Goal: Use online tool/utility: Use online tool/utility

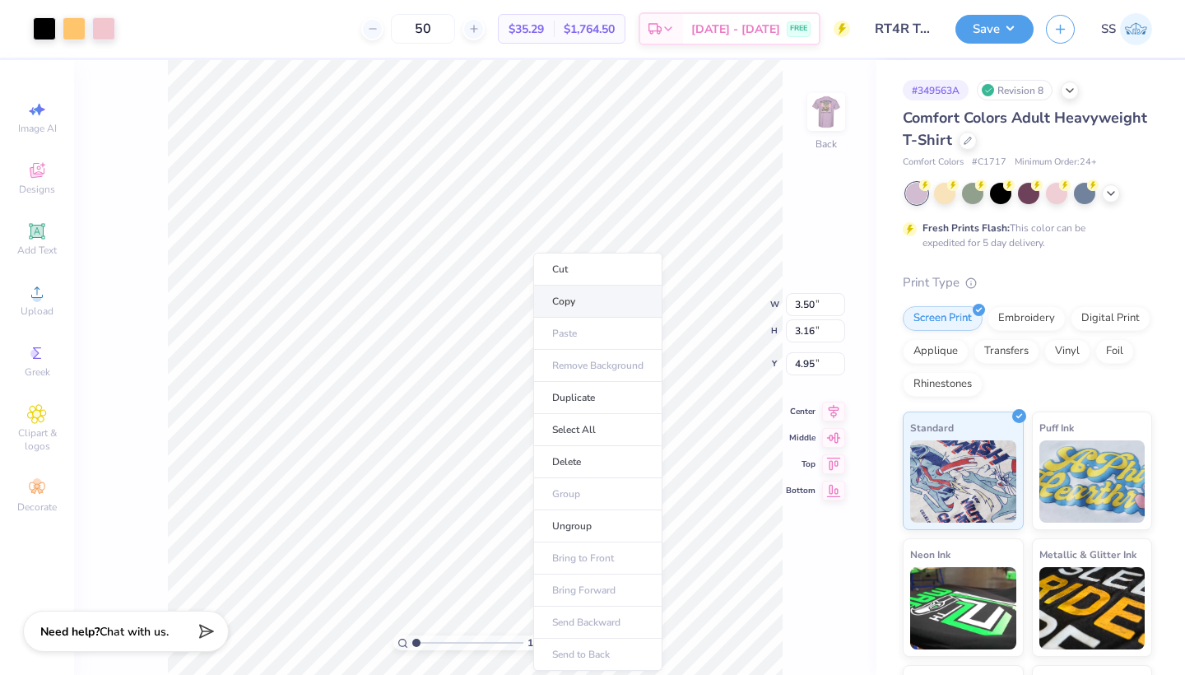
click at [556, 303] on li "Copy" at bounding box center [597, 302] width 129 height 32
click at [591, 423] on li "Select All" at bounding box center [620, 430] width 129 height 32
click at [599, 303] on li "Copy" at bounding box center [621, 302] width 129 height 32
click at [1105, 191] on icon at bounding box center [1111, 191] width 13 height 13
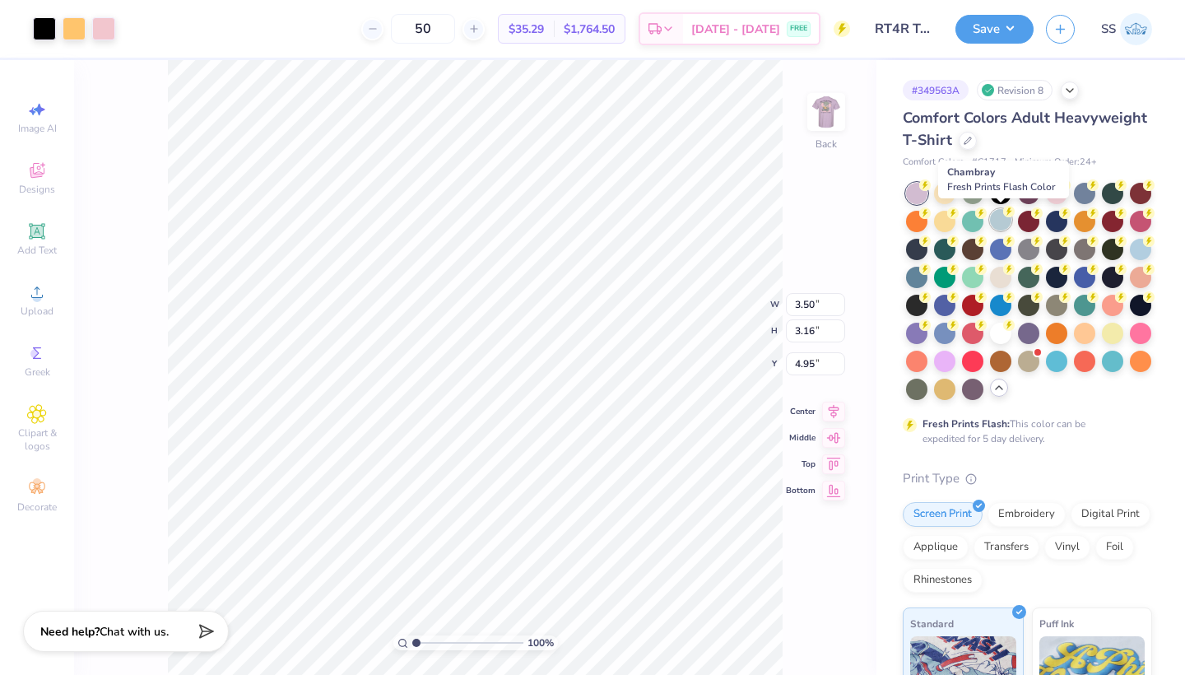
click at [994, 219] on div at bounding box center [1000, 219] width 21 height 21
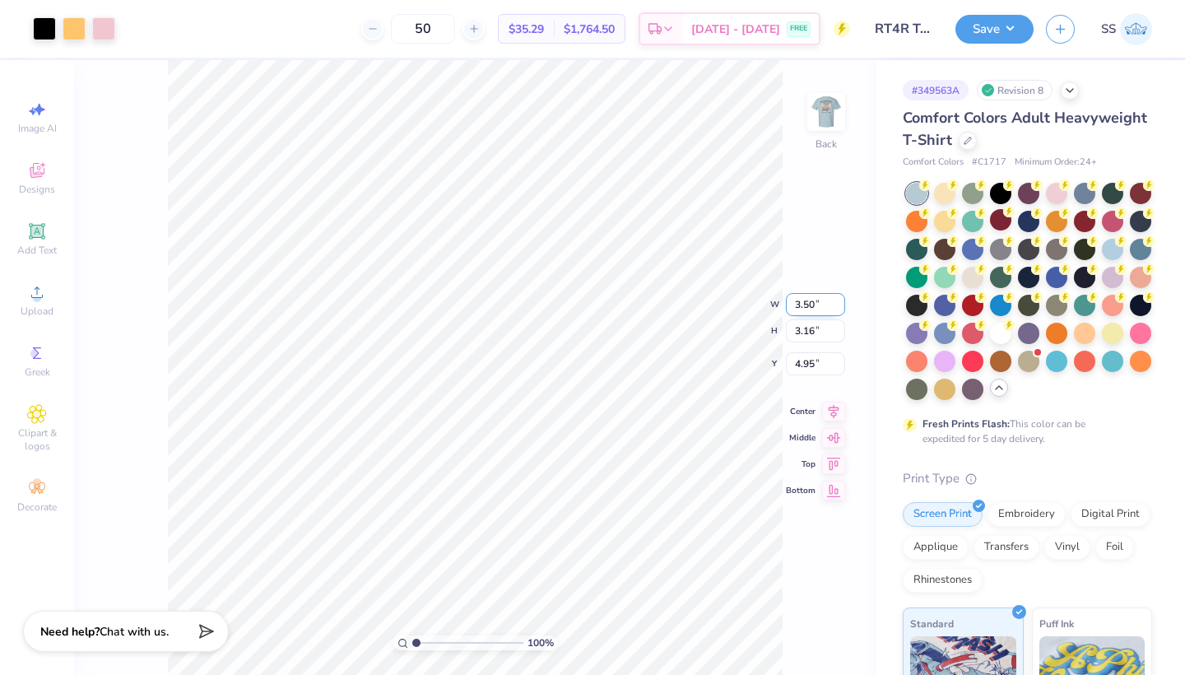
click at [700, 306] on div "100 % Back W 3.50 3.50 " H 3.16 3.16 " Y 4.95 4.95 " Center Middle Top Bottom" at bounding box center [475, 367] width 803 height 615
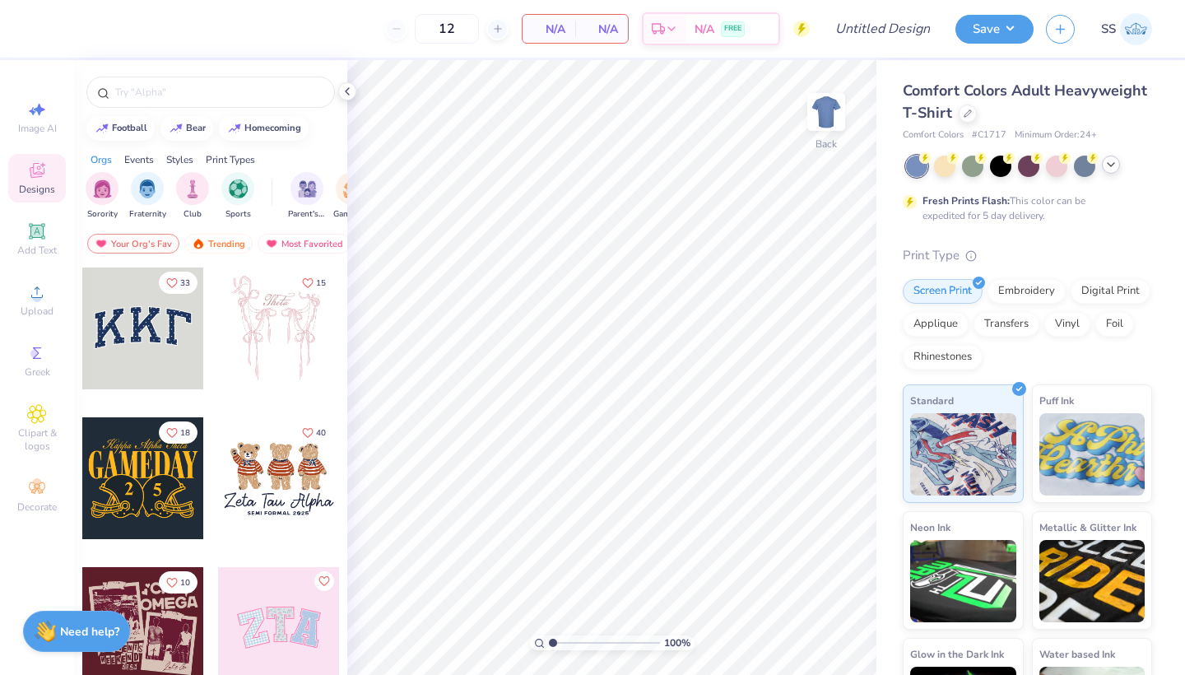
click at [1109, 166] on icon at bounding box center [1111, 164] width 13 height 13
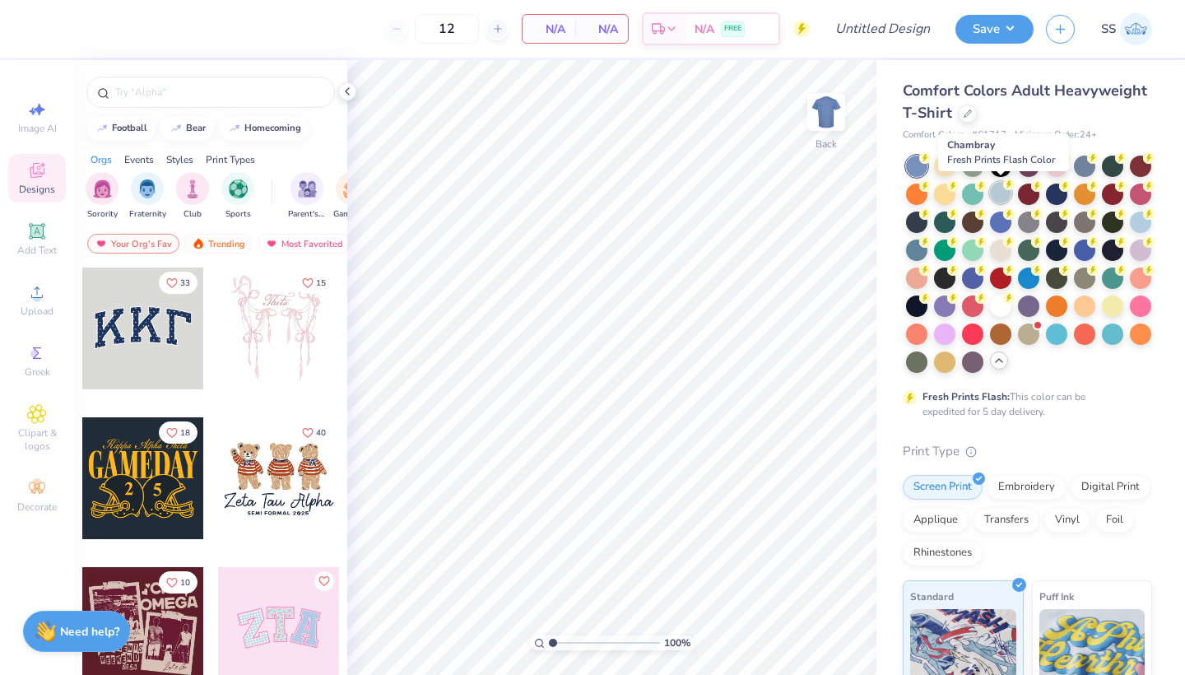
click at [996, 188] on div at bounding box center [1000, 192] width 21 height 21
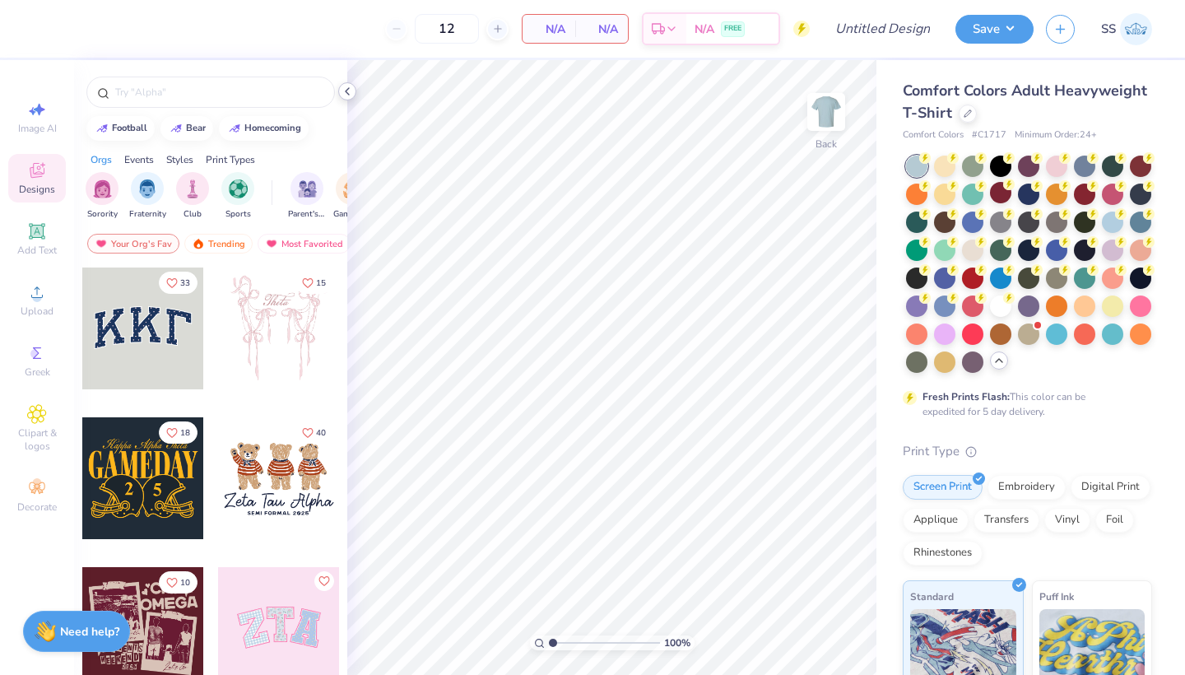
click at [351, 91] on icon at bounding box center [347, 91] width 13 height 13
